Goal: Information Seeking & Learning: Learn about a topic

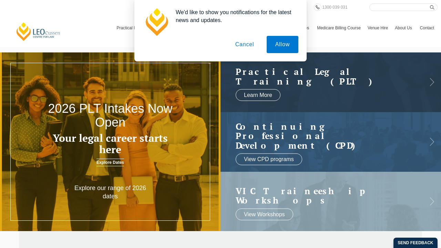
click at [246, 47] on button "Cancel" at bounding box center [245, 44] width 36 height 17
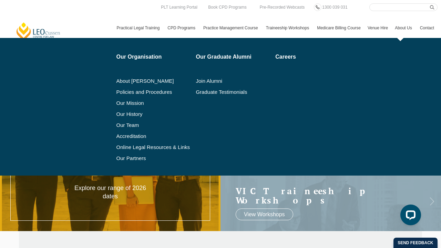
click at [406, 28] on link "About Us" at bounding box center [404, 28] width 25 height 20
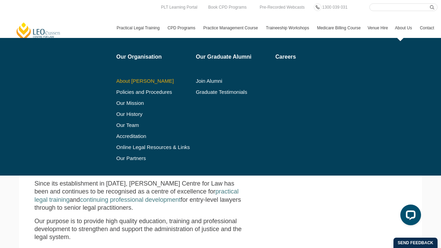
click at [139, 81] on link "About [PERSON_NAME]" at bounding box center [154, 81] width 75 height 6
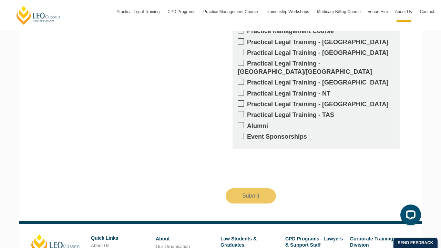
scroll to position [784, 0]
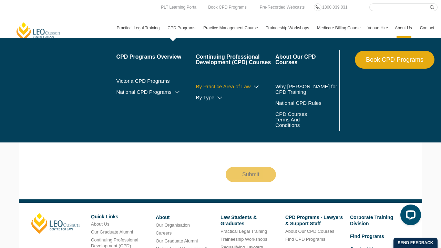
click at [221, 87] on link "By Practice Area of Law" at bounding box center [236, 87] width 80 height 6
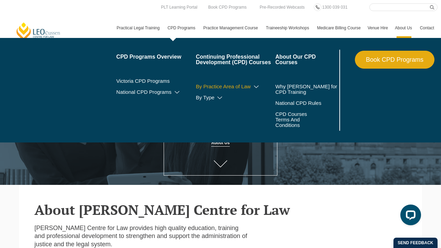
click at [253, 86] on icon at bounding box center [256, 86] width 7 height 5
